Goal: Navigation & Orientation: Find specific page/section

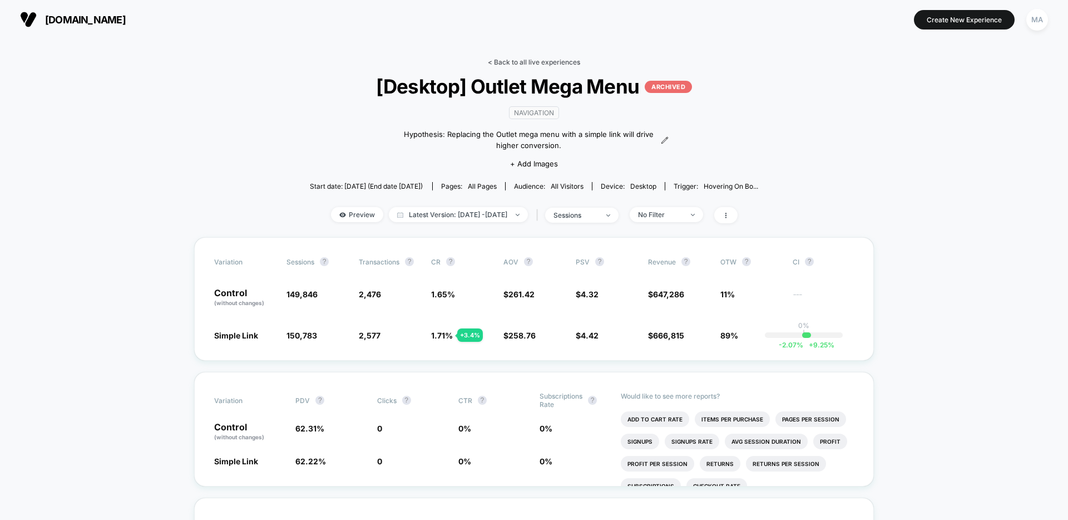
click at [537, 58] on link "< Back to all live experiences" at bounding box center [534, 62] width 92 height 8
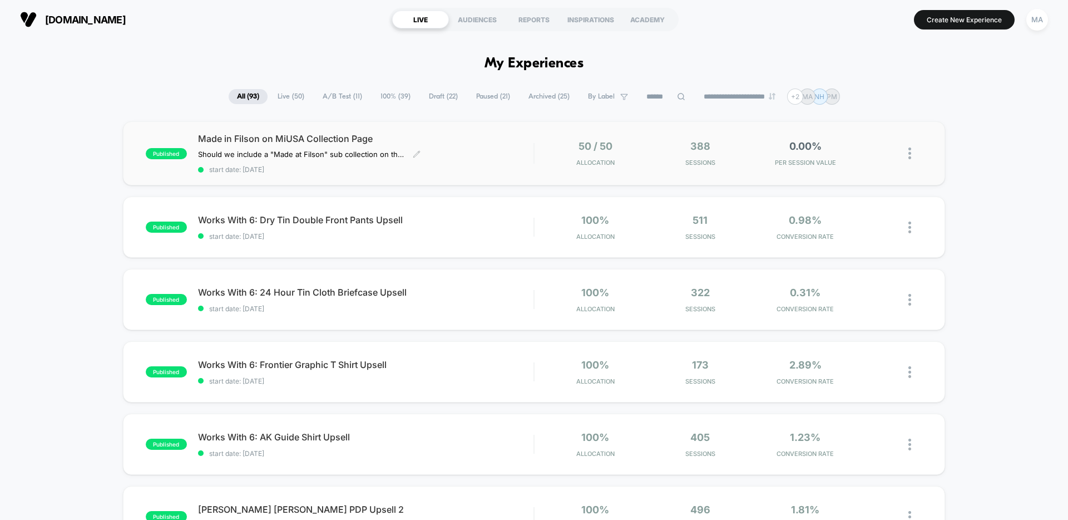
click at [454, 144] on span "Made in Filson on MiUSA Collection Page" at bounding box center [365, 138] width 335 height 11
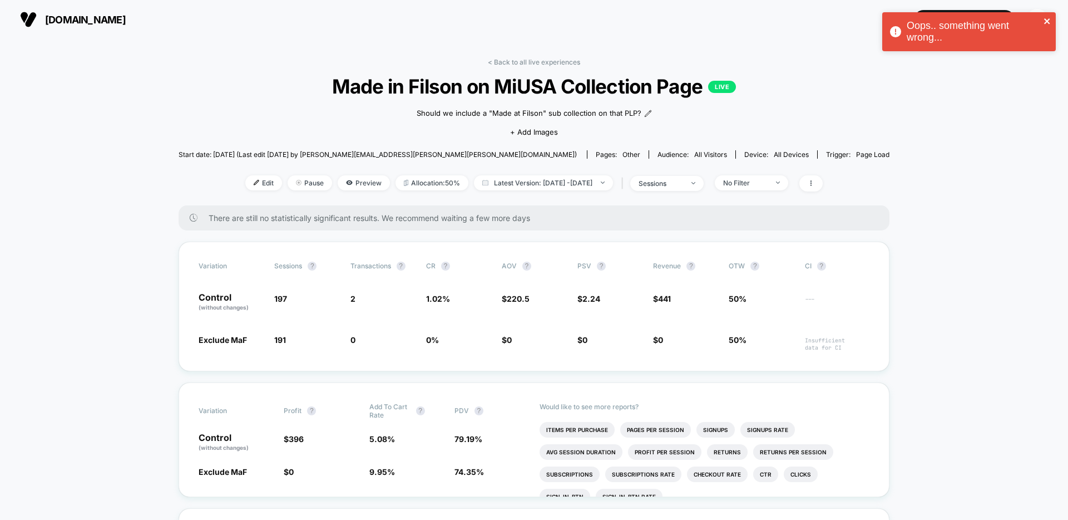
click at [1047, 17] on icon "close" at bounding box center [1048, 21] width 8 height 9
